Goal: Transaction & Acquisition: Book appointment/travel/reservation

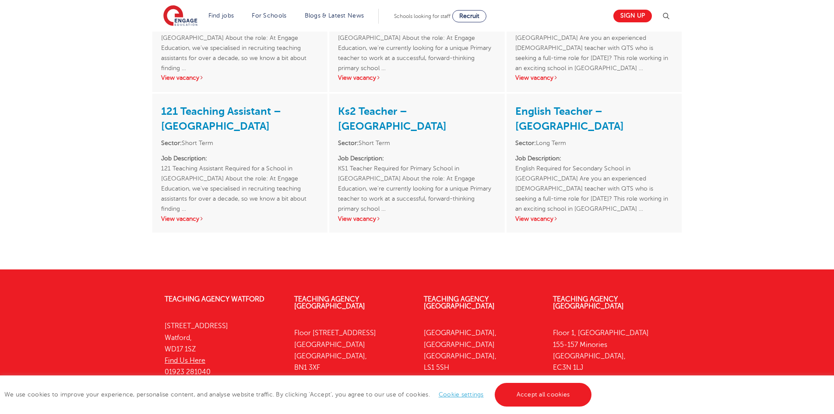
scroll to position [1539, 0]
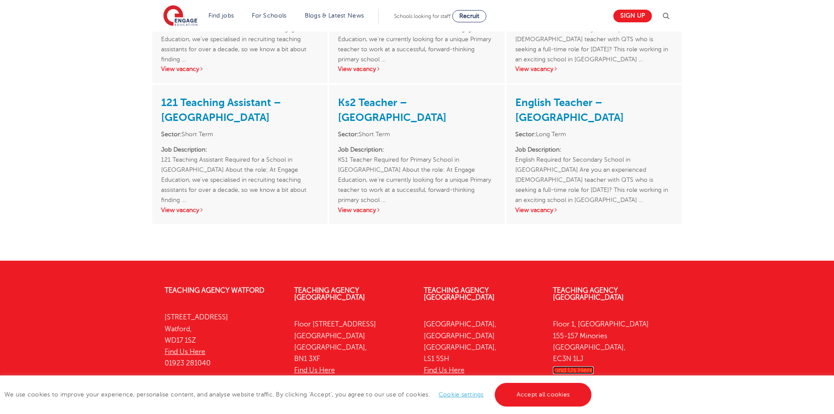
click at [577, 366] on link "Find Us Here" at bounding box center [573, 370] width 41 height 8
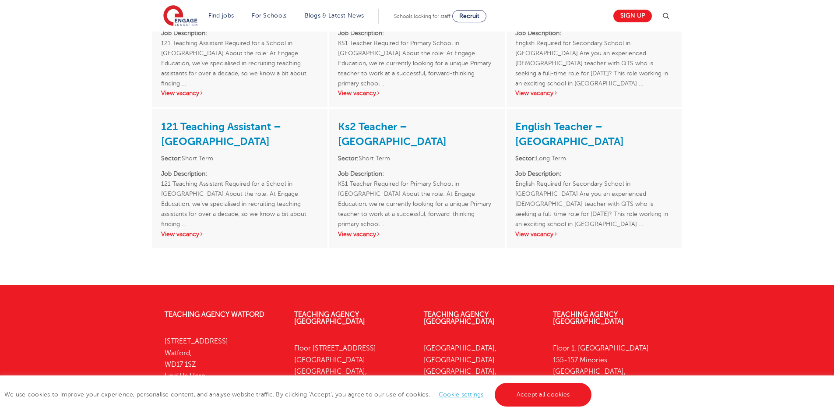
scroll to position [1521, 0]
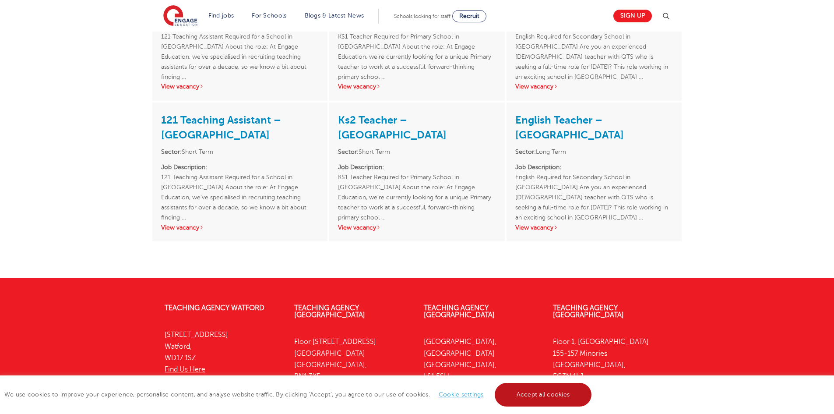
click at [568, 390] on link "Accept all cookies" at bounding box center [543, 395] width 97 height 24
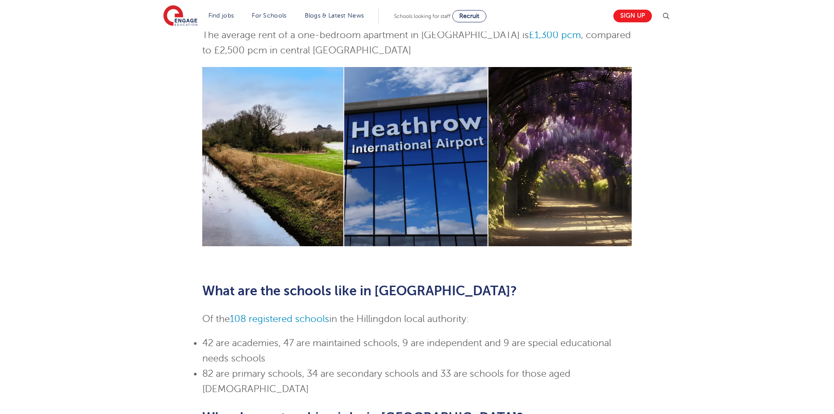
scroll to position [0, 0]
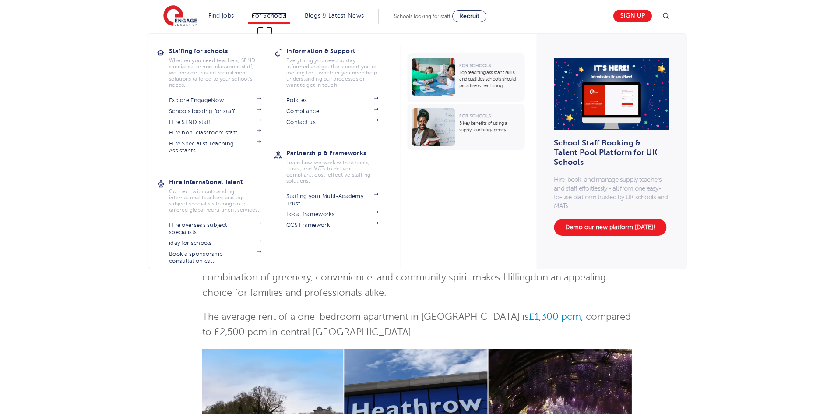
click at [271, 15] on link "For Schools" at bounding box center [269, 15] width 35 height 7
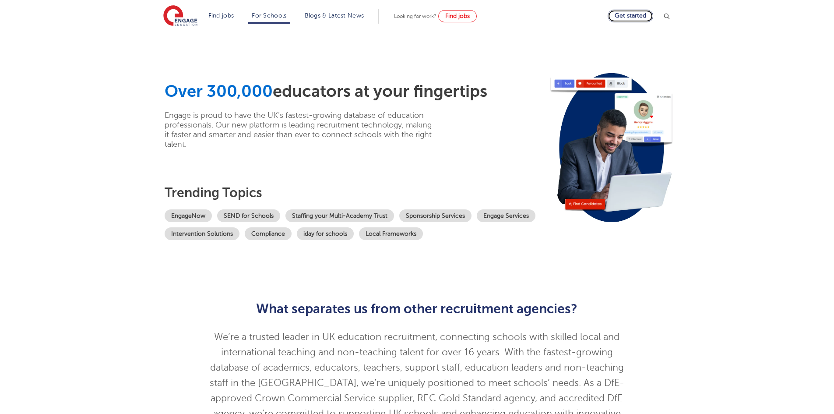
click at [640, 11] on link "Get started" at bounding box center [631, 16] width 46 height 13
